Goal: Information Seeking & Learning: Learn about a topic

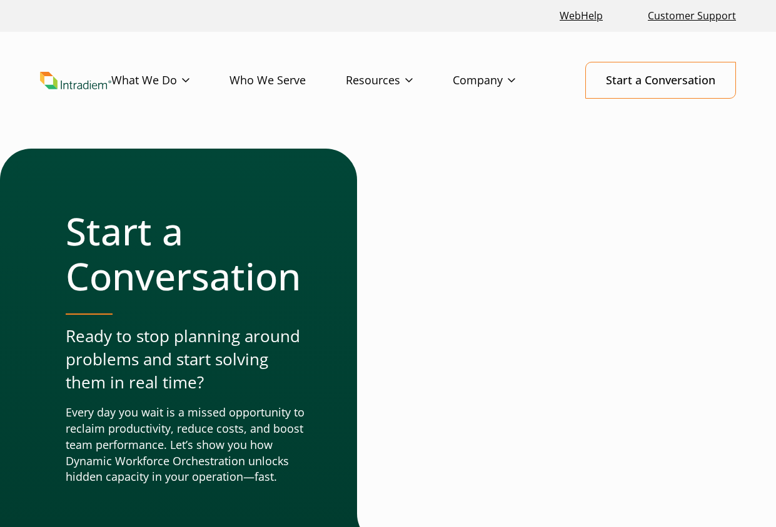
click at [91, 87] on img "Link to homepage of Intradiem" at bounding box center [75, 80] width 71 height 17
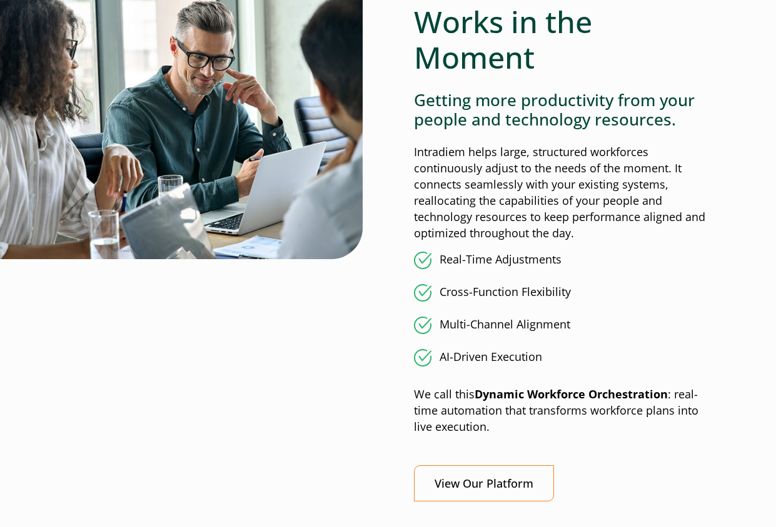
scroll to position [1187, 0]
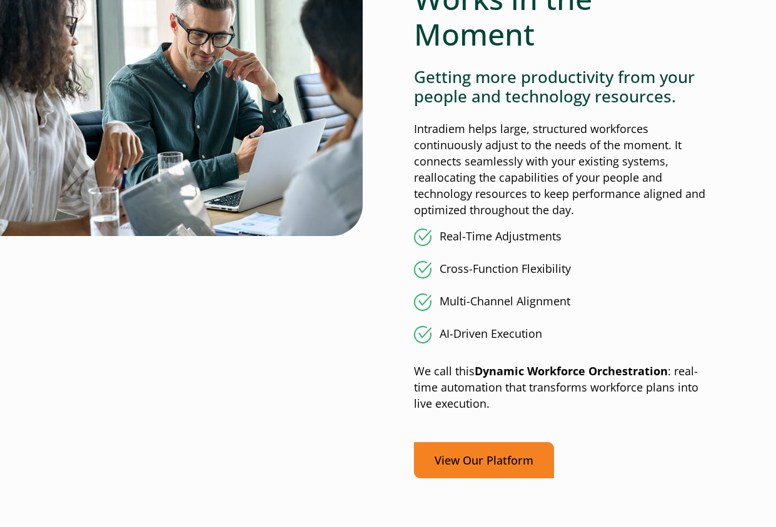
click at [496, 466] on link "View Our Platform" at bounding box center [484, 460] width 140 height 37
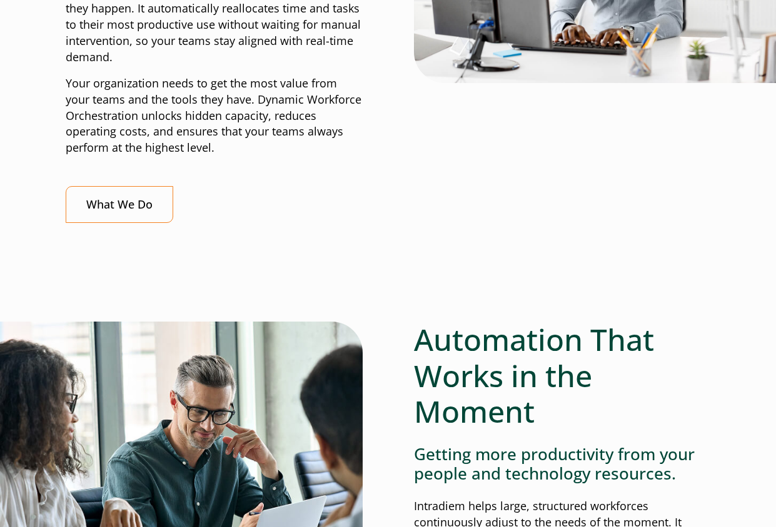
scroll to position [937, 0]
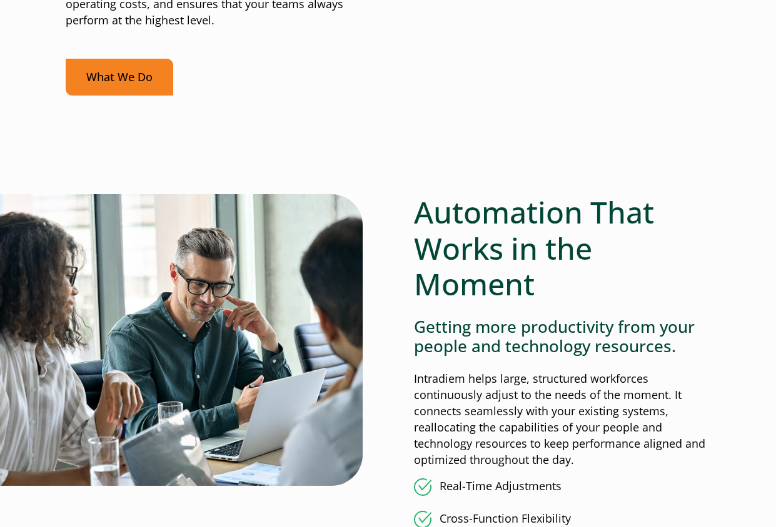
click at [139, 84] on link "What We Do" at bounding box center [119, 77] width 107 height 37
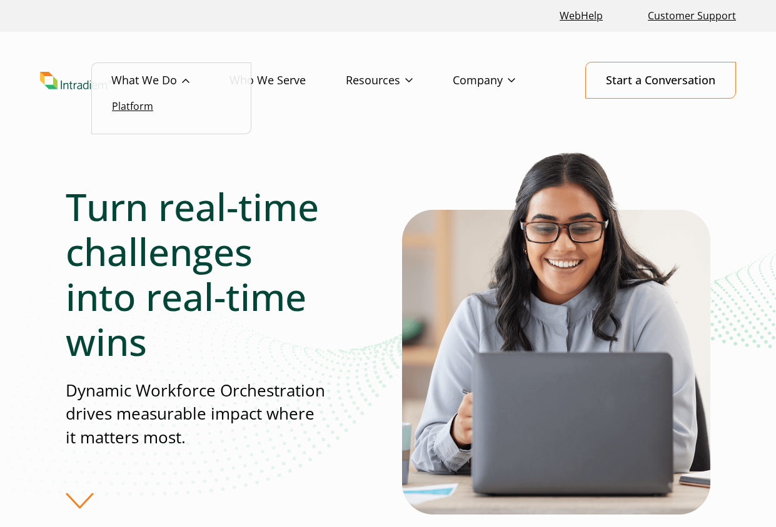
click at [152, 104] on link "Platform" at bounding box center [132, 106] width 41 height 14
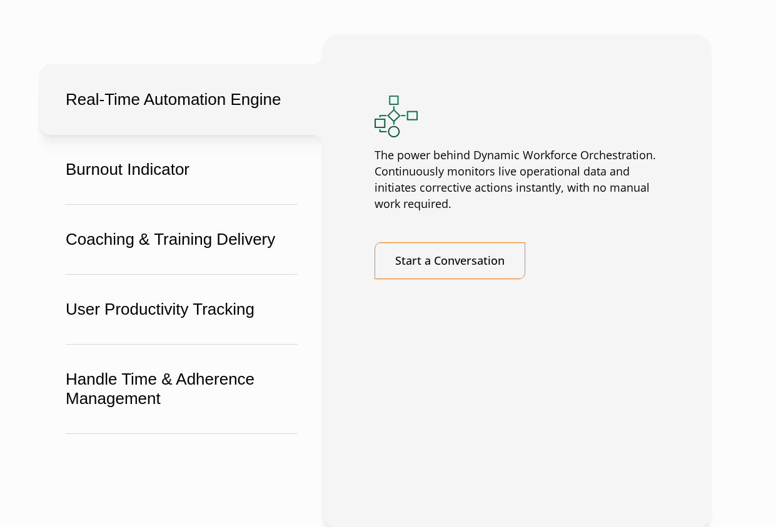
scroll to position [2375, 0]
